Goal: Task Accomplishment & Management: Use online tool/utility

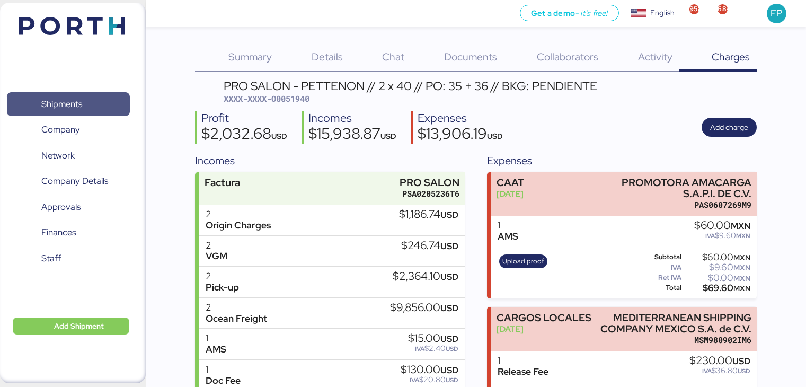
scroll to position [373, 0]
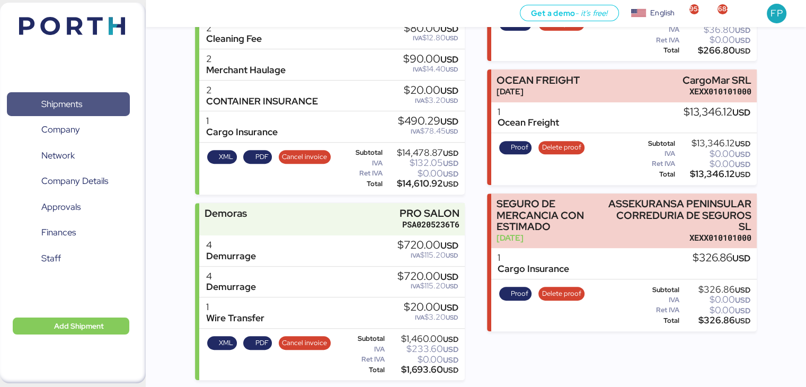
drag, startPoint x: 0, startPoint y: 0, endPoint x: 110, endPoint y: 108, distance: 154.0
click at [110, 108] on span "Shipments" at bounding box center [68, 103] width 114 height 15
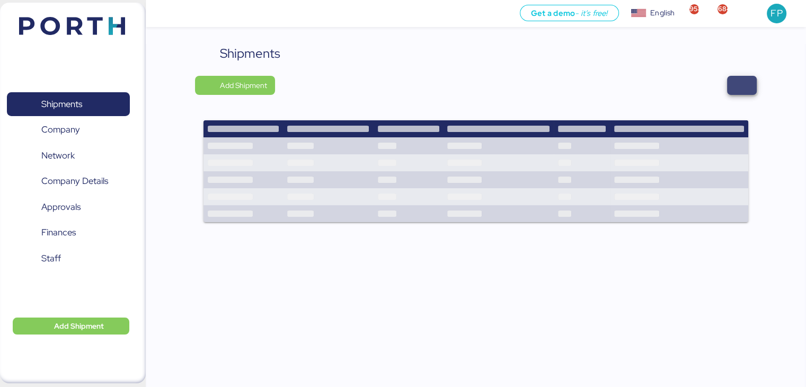
click at [740, 92] on span "button" at bounding box center [742, 85] width 13 height 15
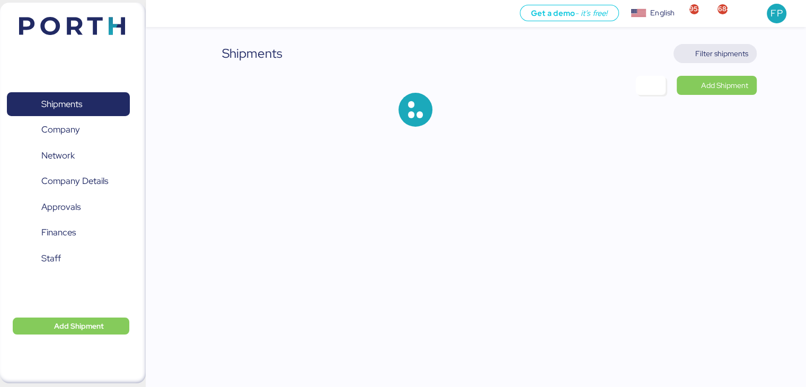
click at [711, 56] on span "Filter shipments" at bounding box center [721, 53] width 53 height 13
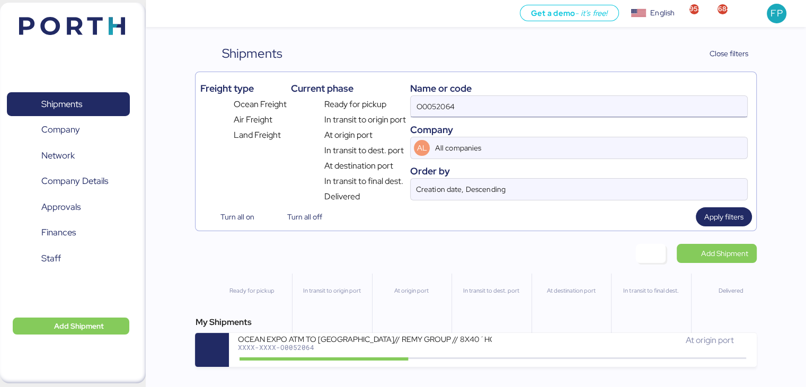
click at [440, 101] on input "O0052064" at bounding box center [579, 106] width 336 height 21
paste input "A0052197"
type input "A0052197"
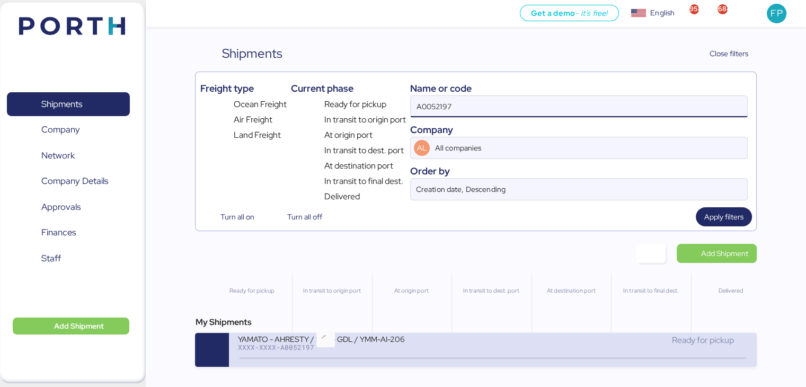
click at [347, 357] on icon at bounding box center [325, 358] width 51 height 12
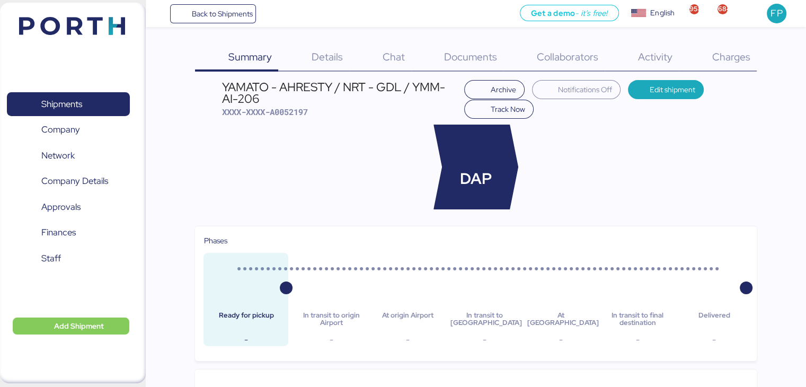
click at [739, 63] on span "Charges" at bounding box center [731, 57] width 38 height 14
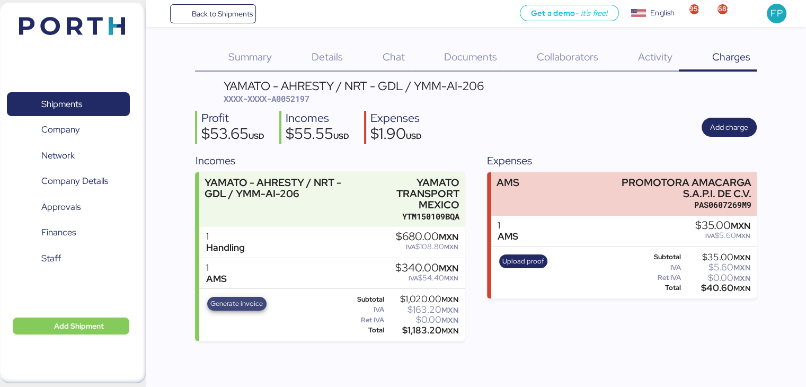
click at [255, 304] on span "Generate invoice" at bounding box center [236, 304] width 52 height 12
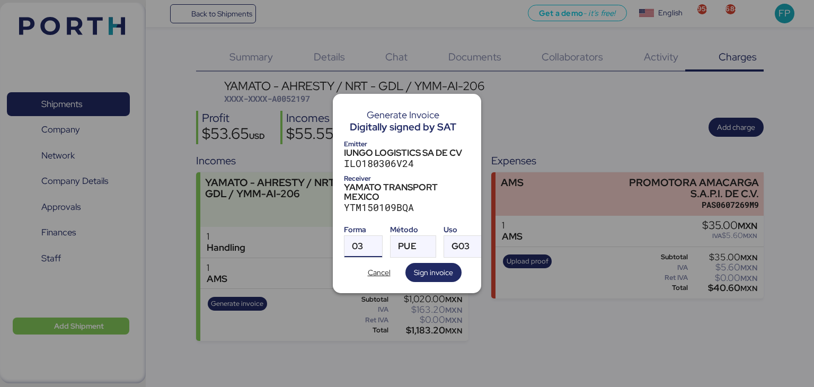
click at [361, 236] on div "03" at bounding box center [357, 246] width 11 height 21
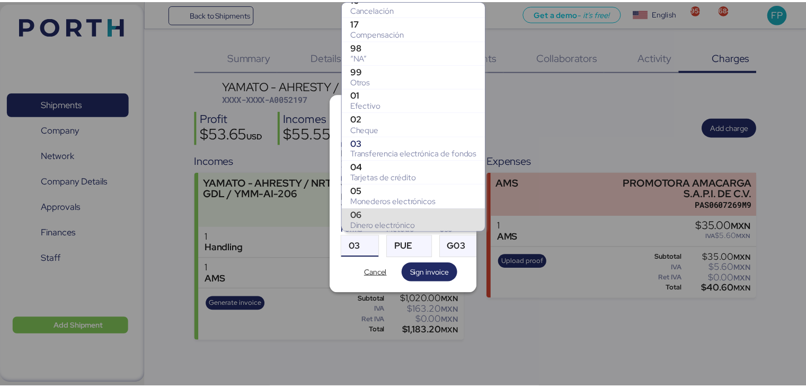
scroll to position [152, 0]
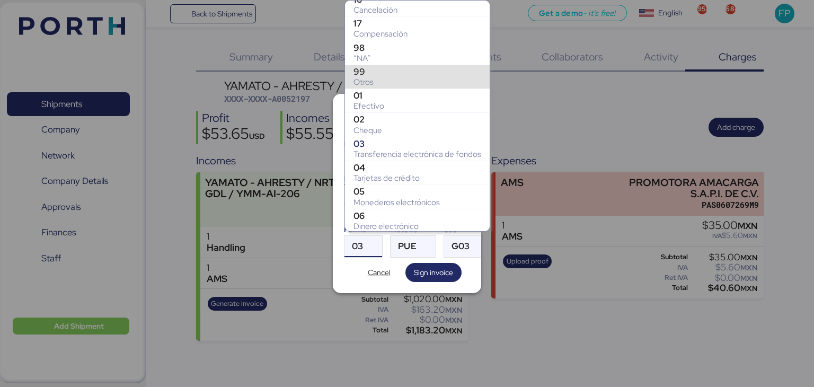
click at [383, 77] on div "Otros" at bounding box center [417, 82] width 128 height 11
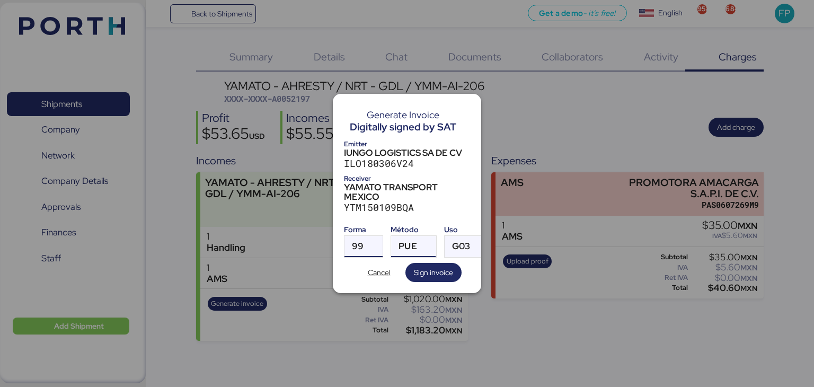
click at [409, 242] on span "PUE" at bounding box center [408, 246] width 18 height 9
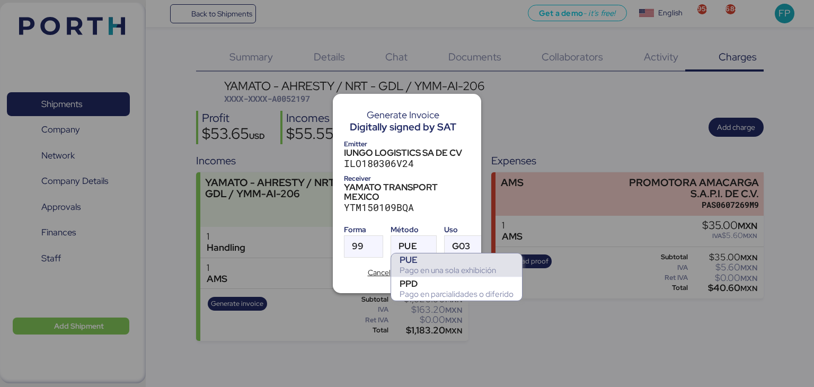
click at [419, 278] on div "PPD" at bounding box center [457, 283] width 114 height 11
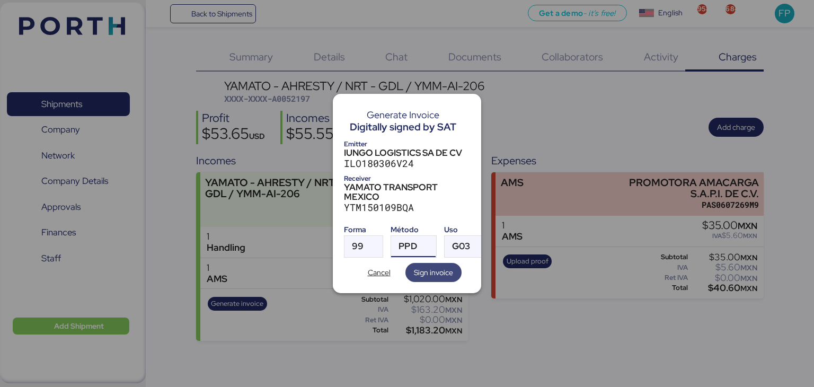
click at [439, 266] on span "Sign invoice" at bounding box center [433, 272] width 39 height 13
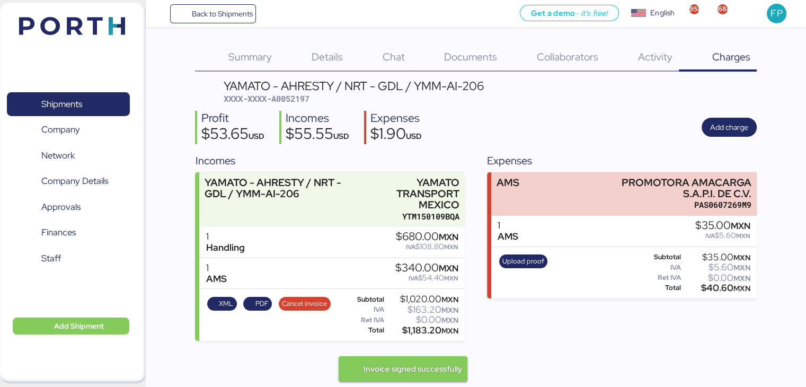
click at [286, 99] on span "XXXX-XXXX-A0052197" at bounding box center [267, 98] width 86 height 11
copy span "A0052197"
